Goal: Find specific fact: Find specific fact

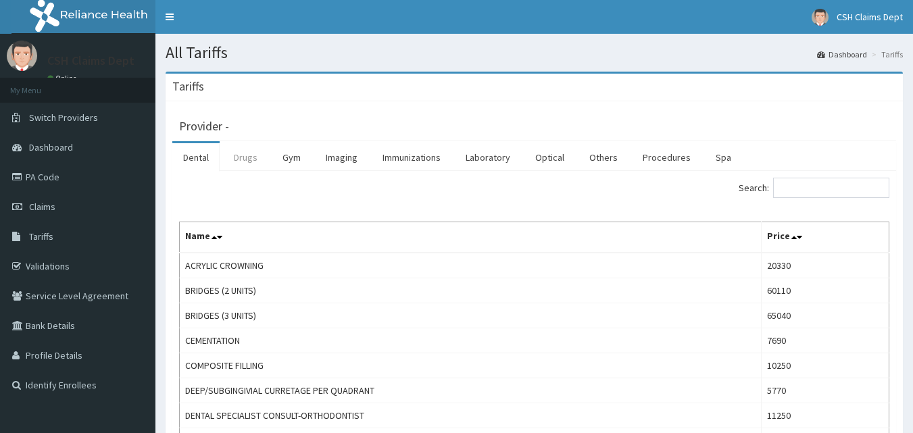
click at [247, 157] on link "Drugs" at bounding box center [245, 157] width 45 height 28
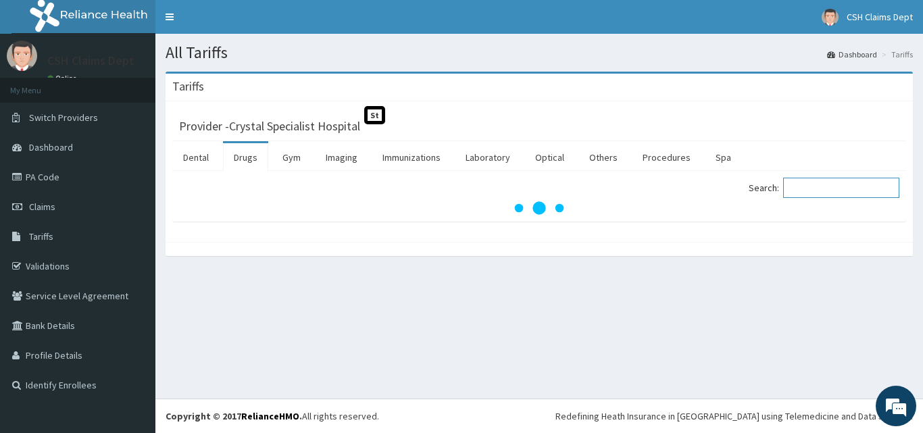
click at [857, 189] on input "Search:" at bounding box center [841, 188] width 116 height 20
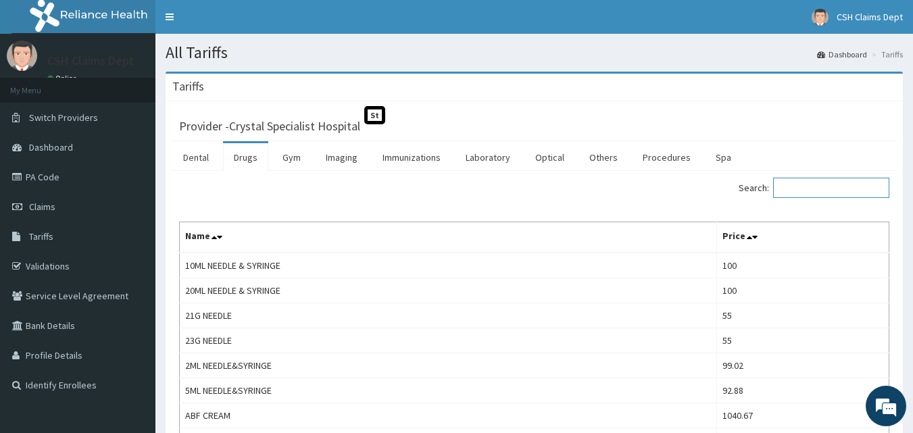
click at [803, 190] on input "Search:" at bounding box center [831, 188] width 116 height 20
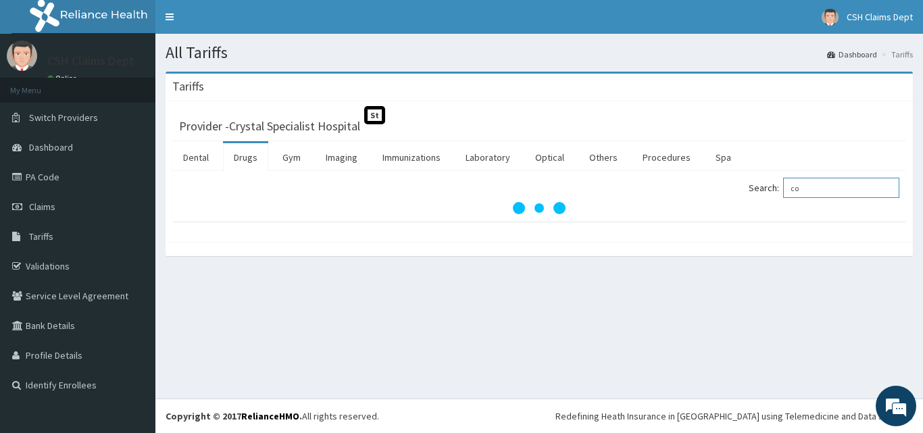
type input "c"
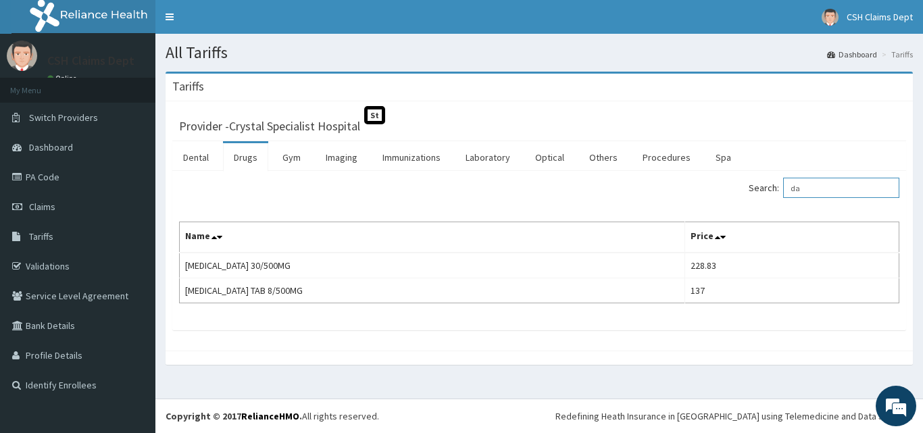
type input "d"
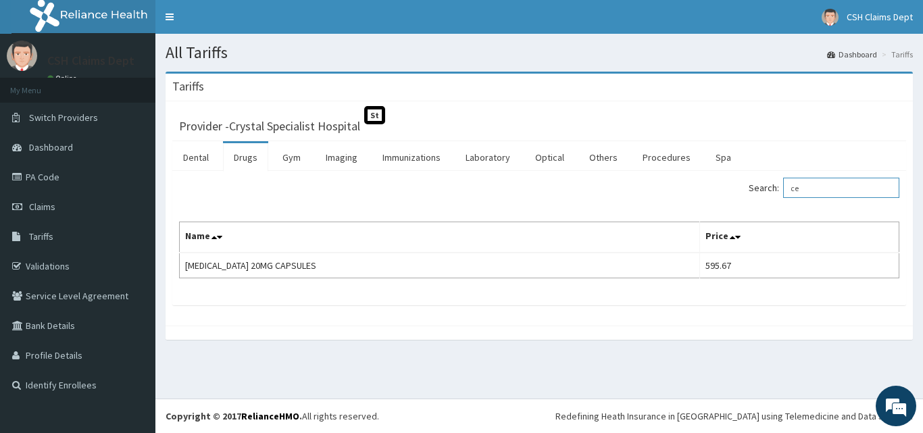
type input "c"
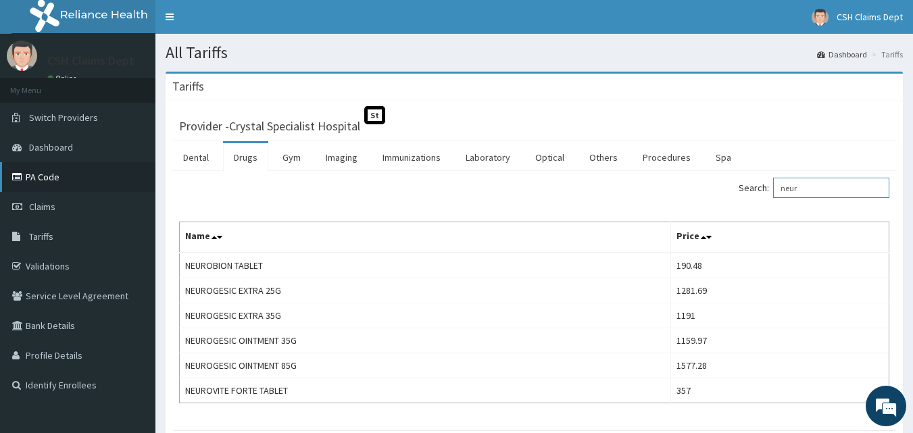
type input "neur"
click at [53, 169] on link "PA Code" at bounding box center [77, 177] width 155 height 30
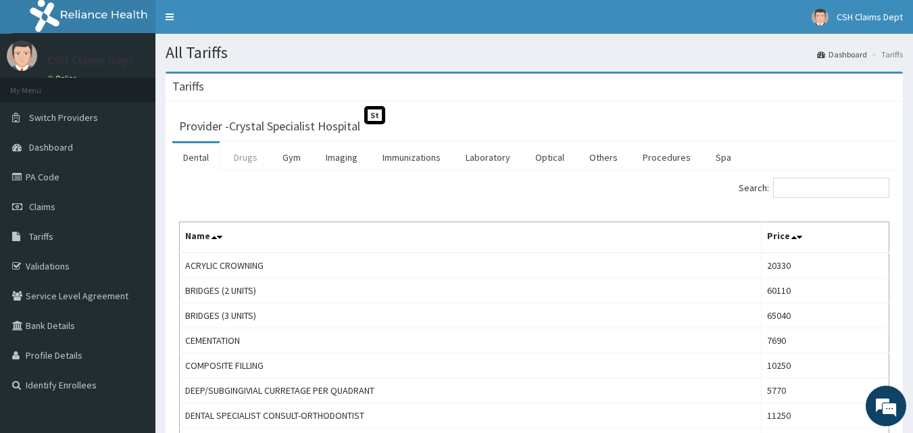
click at [249, 158] on link "Drugs" at bounding box center [245, 157] width 45 height 28
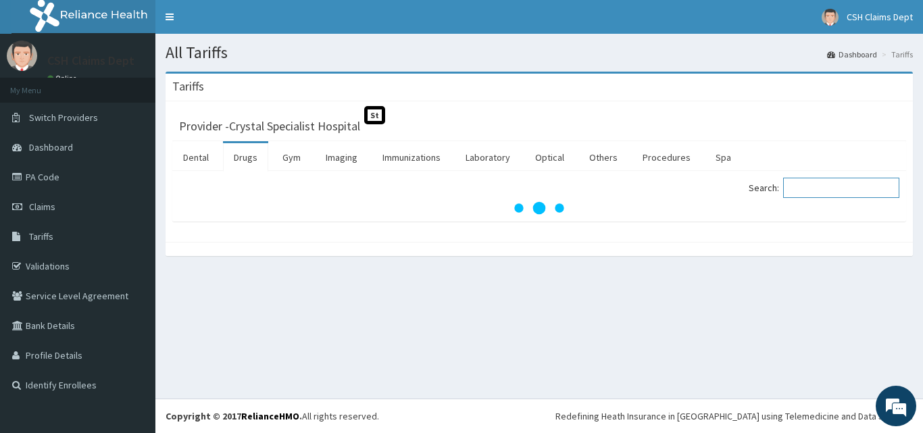
click at [813, 192] on input "Search:" at bounding box center [841, 188] width 116 height 20
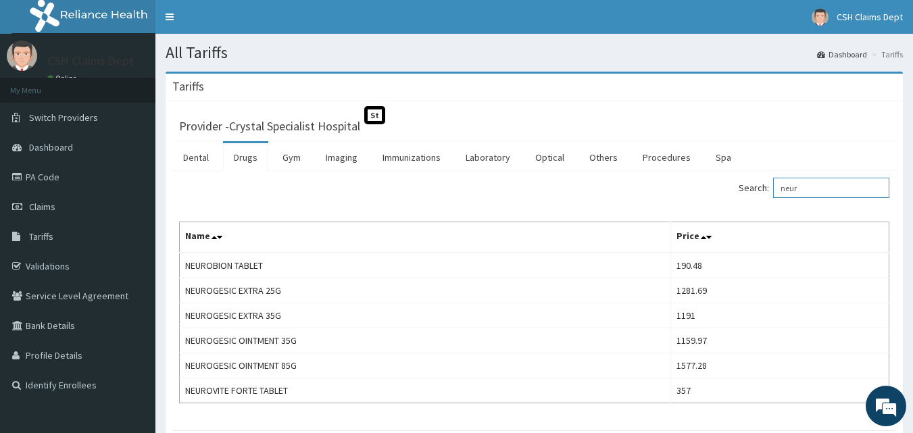
type input "neur"
click at [48, 176] on link "PA Code" at bounding box center [77, 177] width 155 height 30
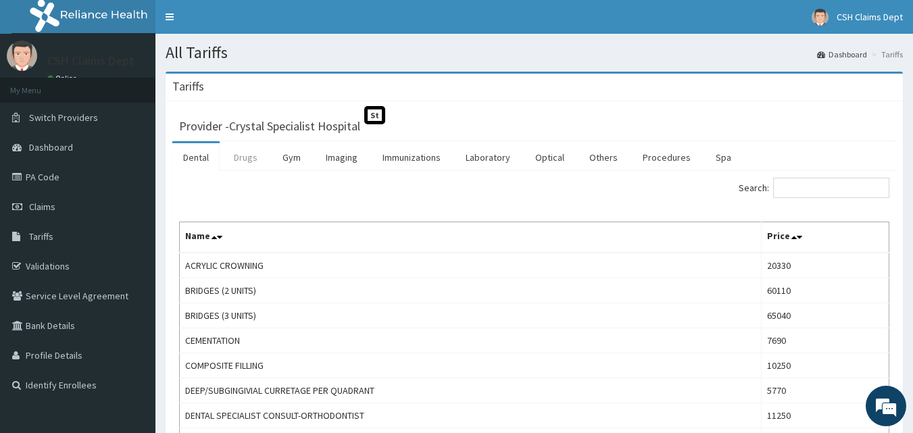
click at [238, 151] on link "Drugs" at bounding box center [245, 157] width 45 height 28
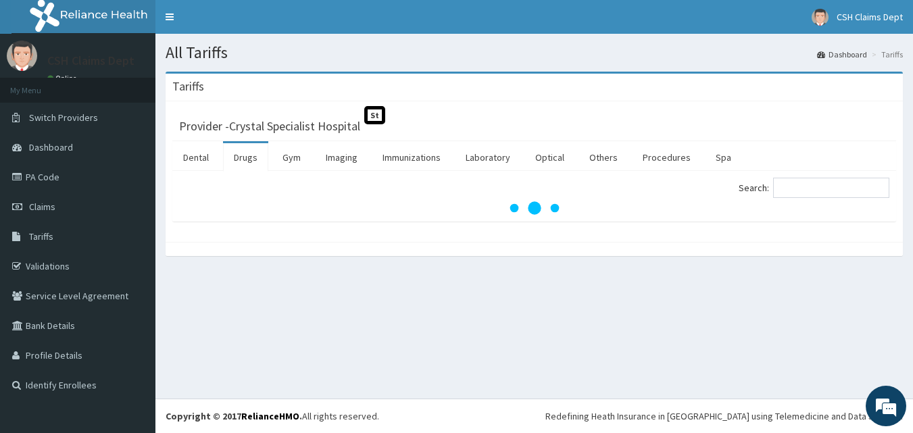
click at [238, 151] on link "Drugs" at bounding box center [245, 157] width 45 height 28
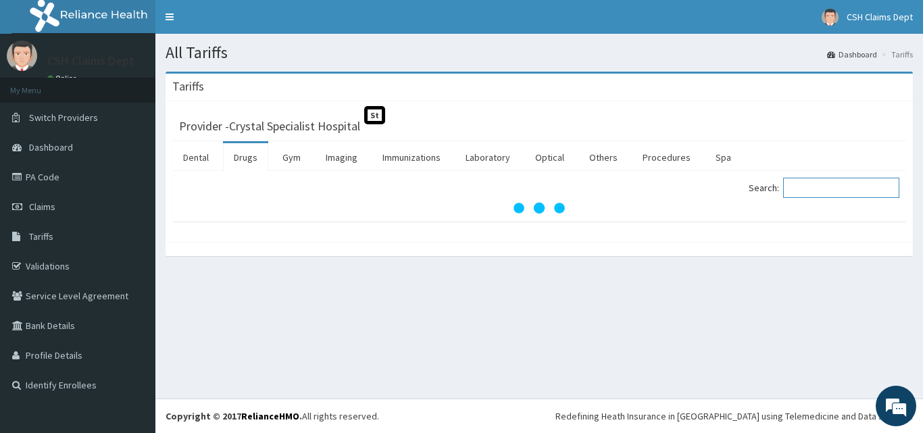
click at [803, 188] on input "Search:" at bounding box center [841, 188] width 116 height 20
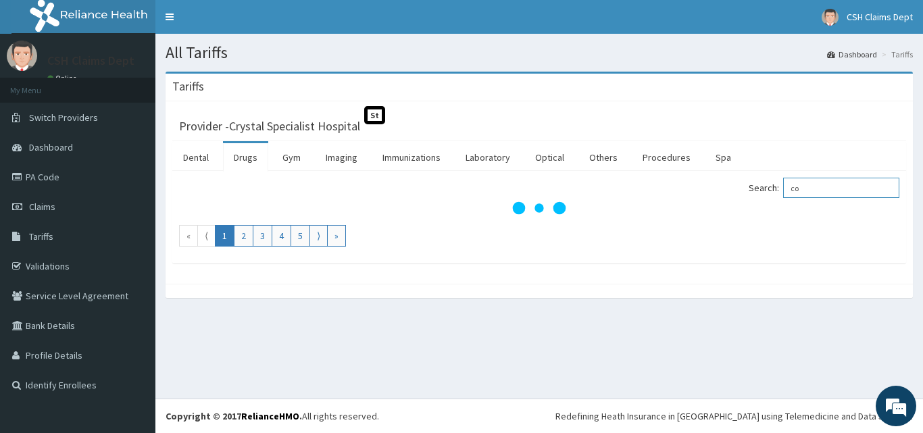
type input "c"
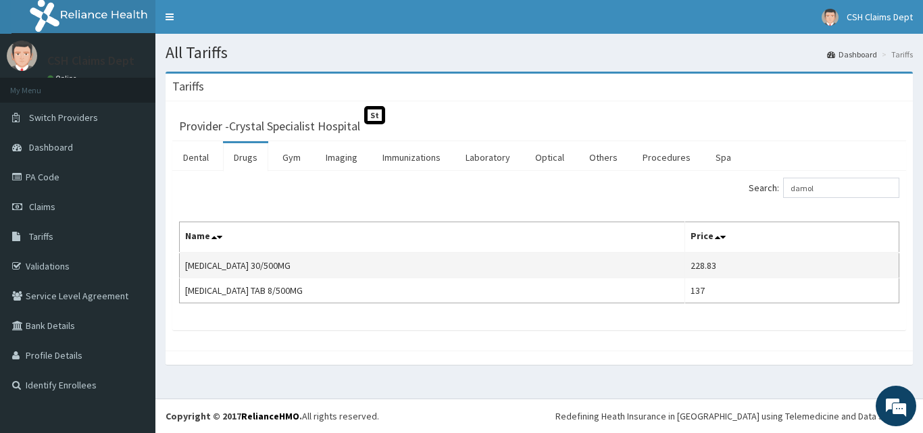
click at [716, 268] on td "228.83" at bounding box center [791, 266] width 214 height 26
copy td "228.83"
drag, startPoint x: 705, startPoint y: 269, endPoint x: 686, endPoint y: 270, distance: 19.0
click at [686, 270] on td "228.83" at bounding box center [791, 266] width 214 height 26
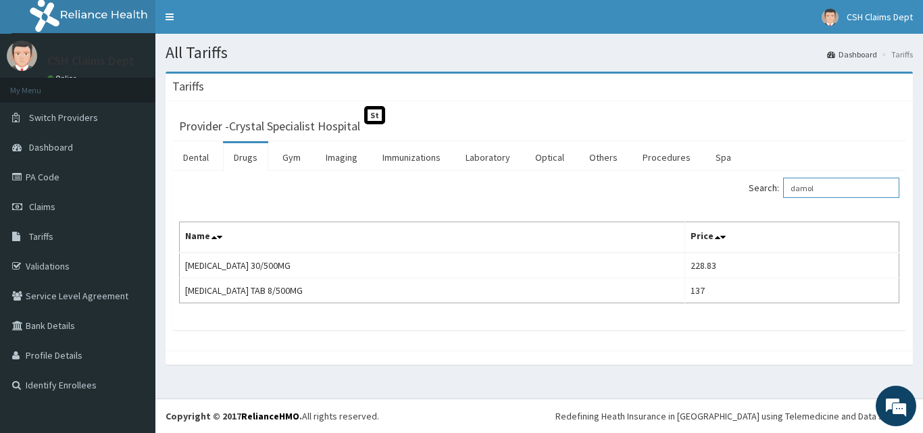
click at [838, 186] on input "damol" at bounding box center [841, 188] width 116 height 20
type input "d"
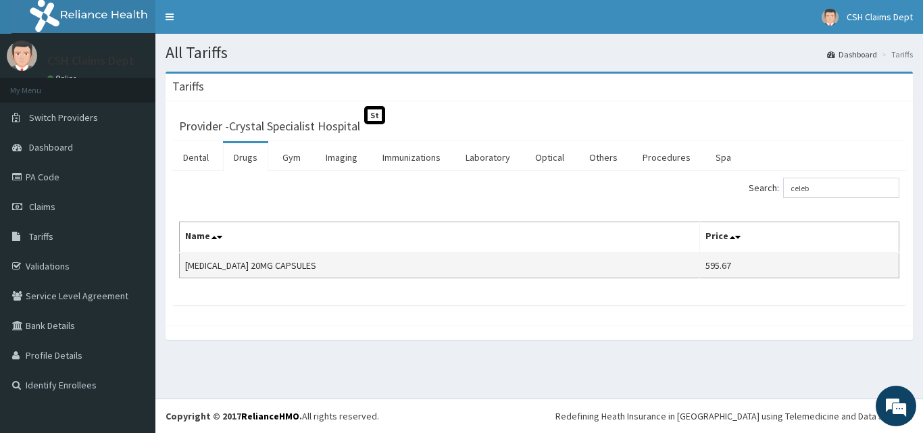
drag, startPoint x: 728, startPoint y: 264, endPoint x: 721, endPoint y: 267, distance: 7.9
click at [722, 267] on td "595.67" at bounding box center [798, 266] width 199 height 26
click at [706, 268] on td "595.67" at bounding box center [798, 266] width 199 height 26
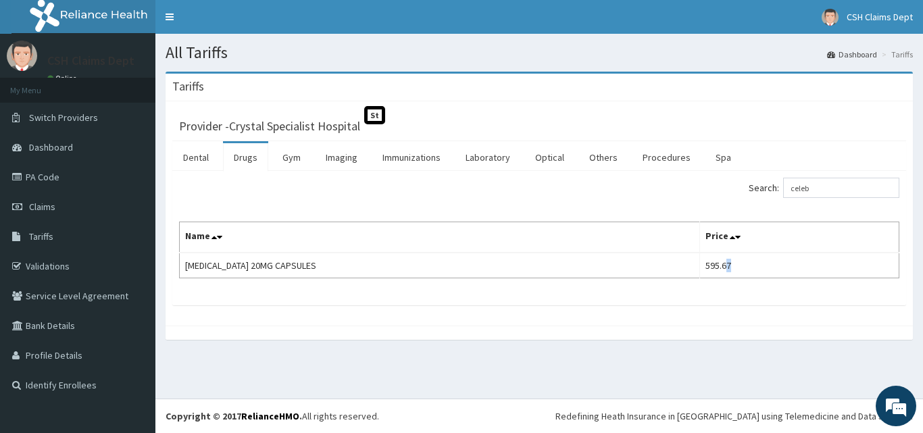
click at [728, 278] on table "Name Price CELEBREX 20MG CAPSULES 595.67" at bounding box center [539, 250] width 720 height 57
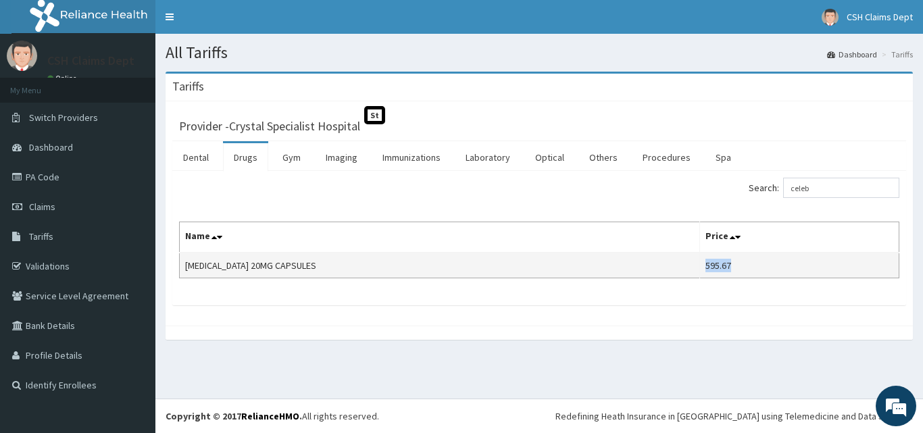
drag, startPoint x: 719, startPoint y: 267, endPoint x: 684, endPoint y: 263, distance: 35.3
click at [699, 263] on td "595.67" at bounding box center [798, 266] width 199 height 26
copy td "595.67"
click at [699, 263] on td "595.67" at bounding box center [798, 266] width 199 height 26
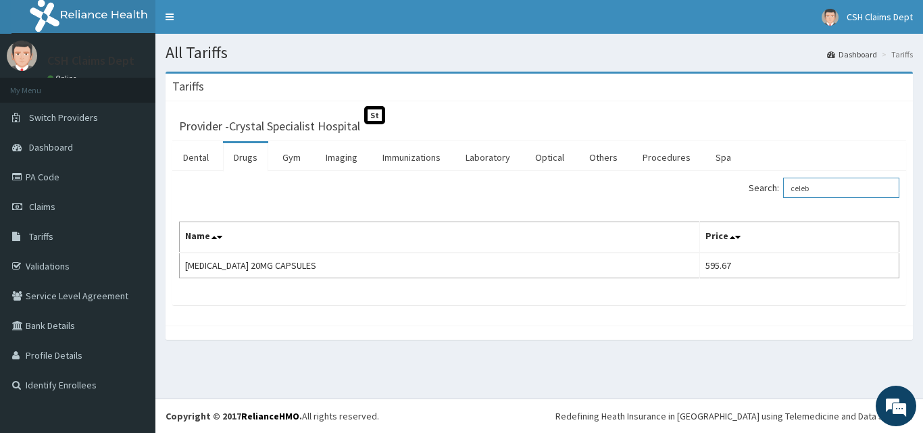
click at [823, 179] on input "celeb" at bounding box center [841, 188] width 116 height 20
type input "c"
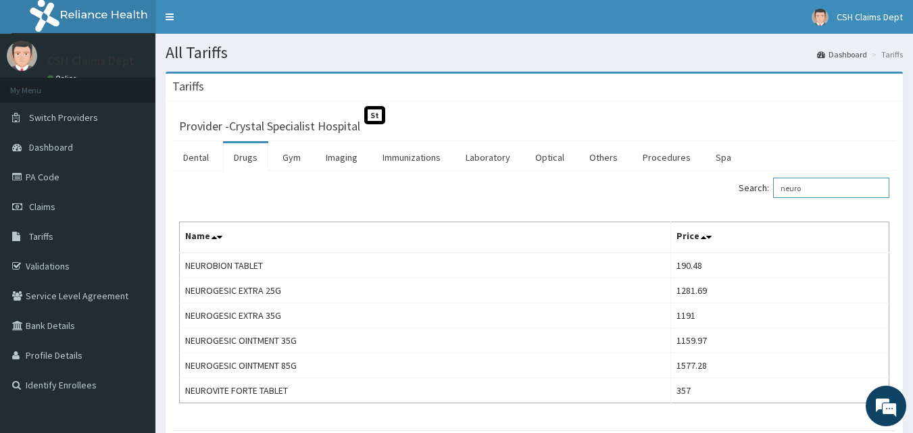
type input "neuro"
